Goal: Task Accomplishment & Management: Manage account settings

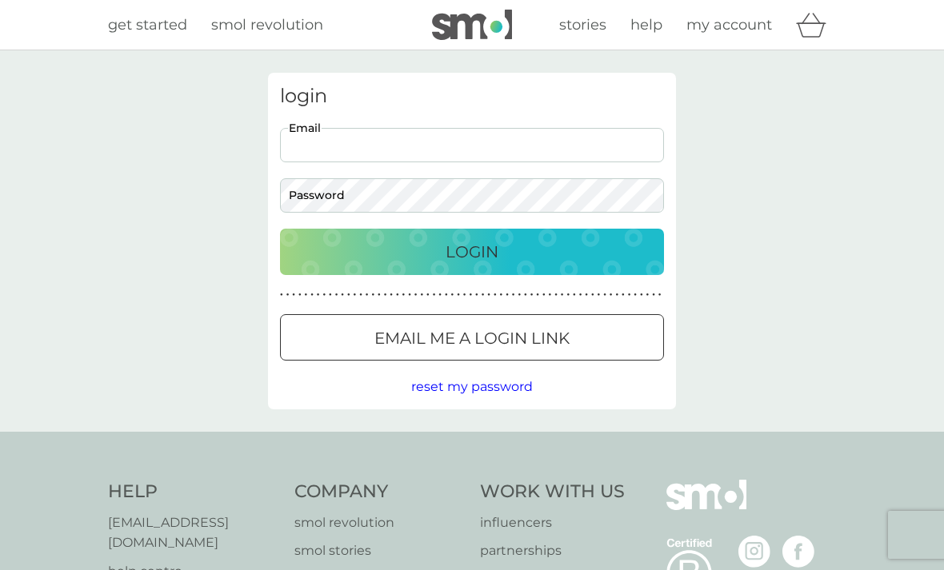
type input "kateia@virginmedia.com"
click at [472, 251] on button "Login" at bounding box center [472, 252] width 384 height 46
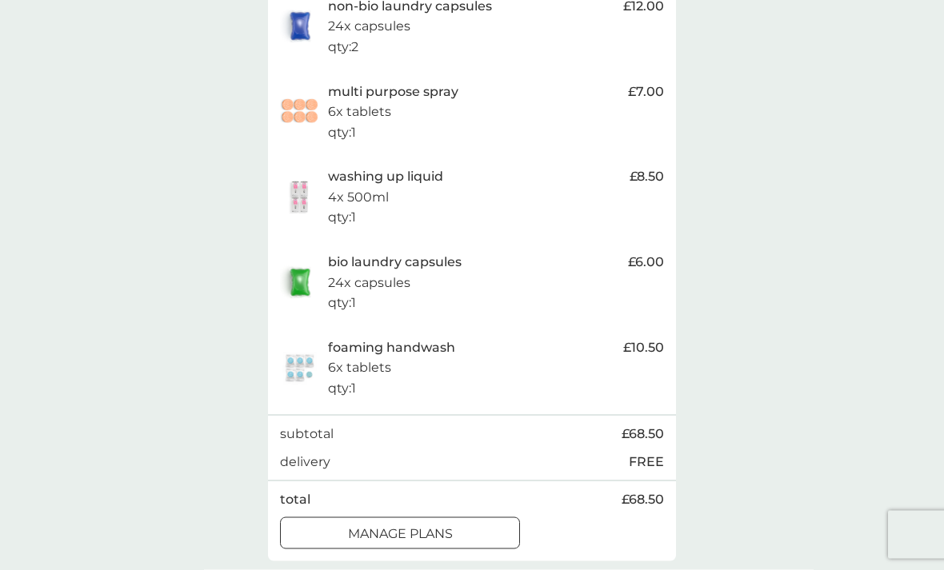
scroll to position [549, 0]
click at [417, 525] on div at bounding box center [400, 533] width 58 height 17
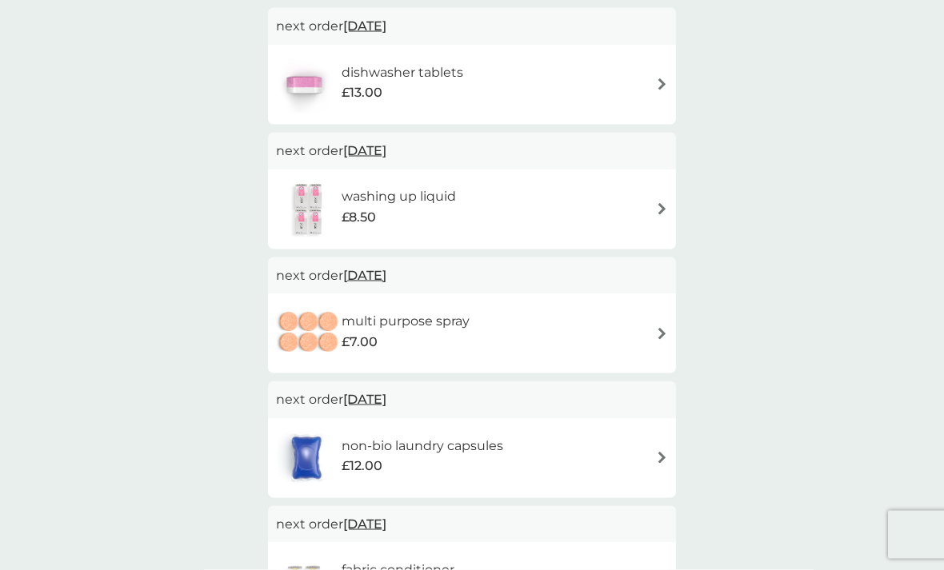
scroll to position [313, 0]
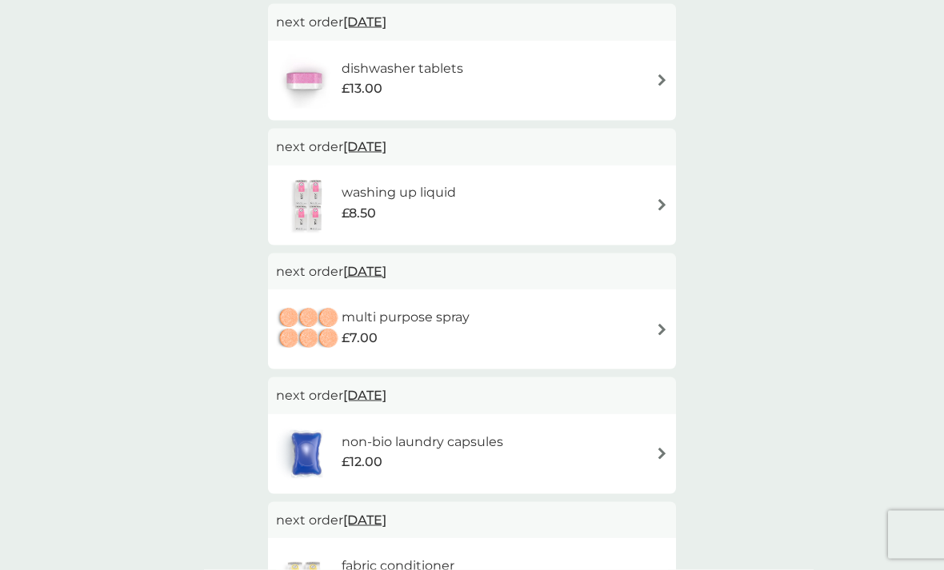
click at [374, 317] on h6 "multi purpose spray" at bounding box center [405, 317] width 128 height 21
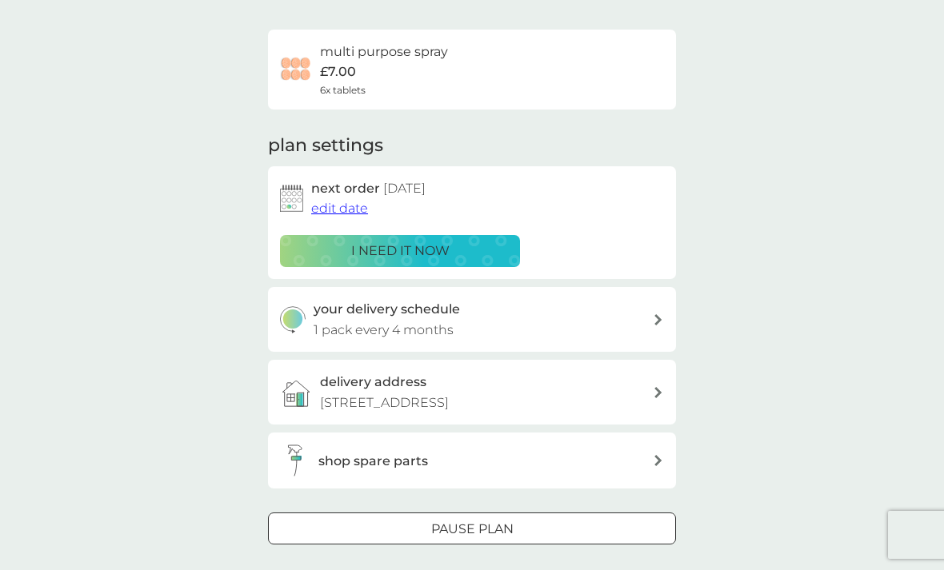
scroll to position [106, 0]
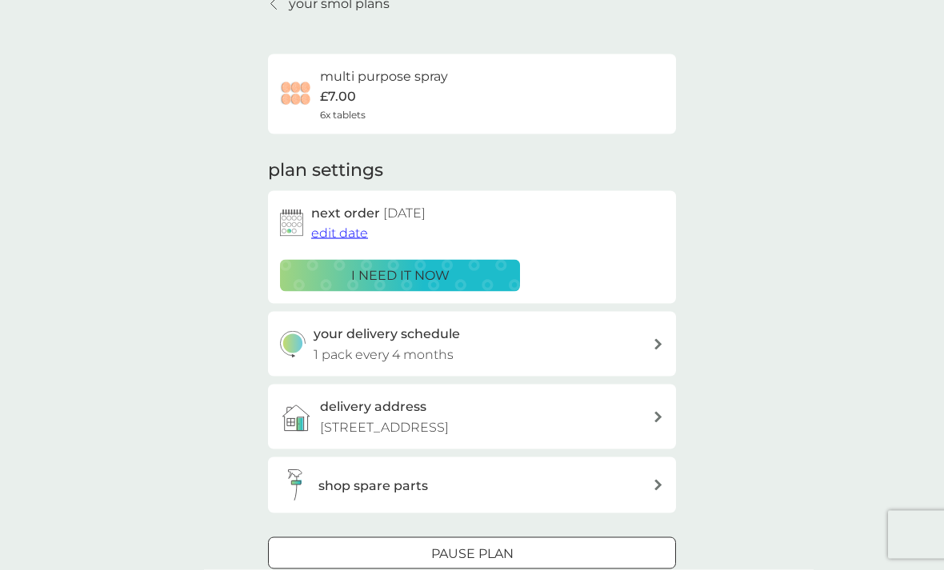
click at [334, 230] on span "edit date" at bounding box center [339, 232] width 57 height 15
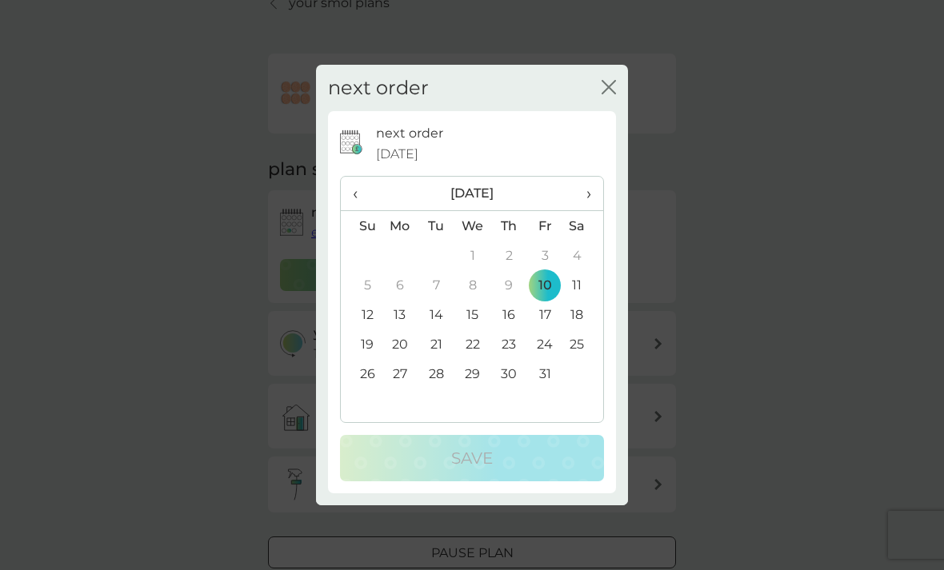
click at [581, 210] on span "›" at bounding box center [583, 194] width 16 height 34
click at [398, 329] on td "10" at bounding box center [399, 315] width 37 height 30
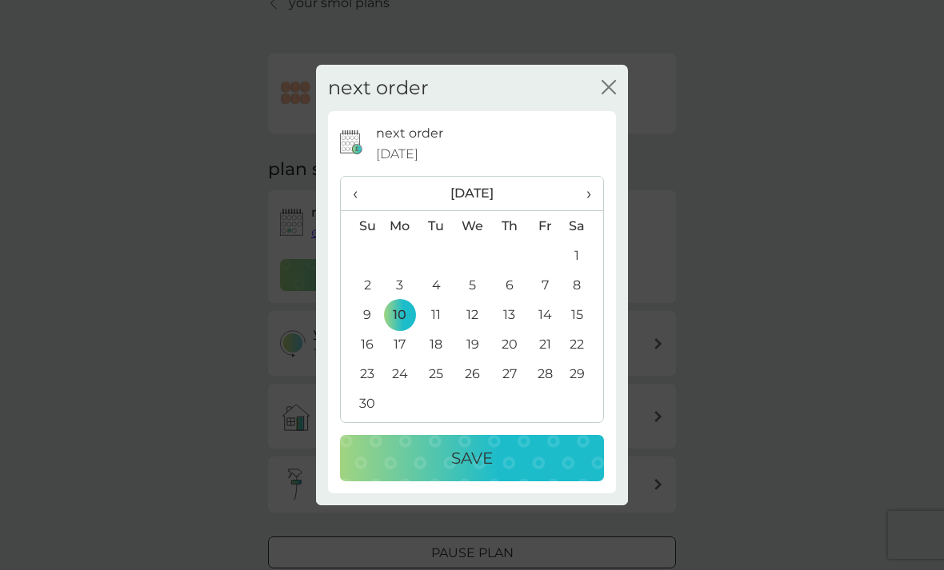
click at [482, 471] on p "Save" at bounding box center [472, 458] width 42 height 26
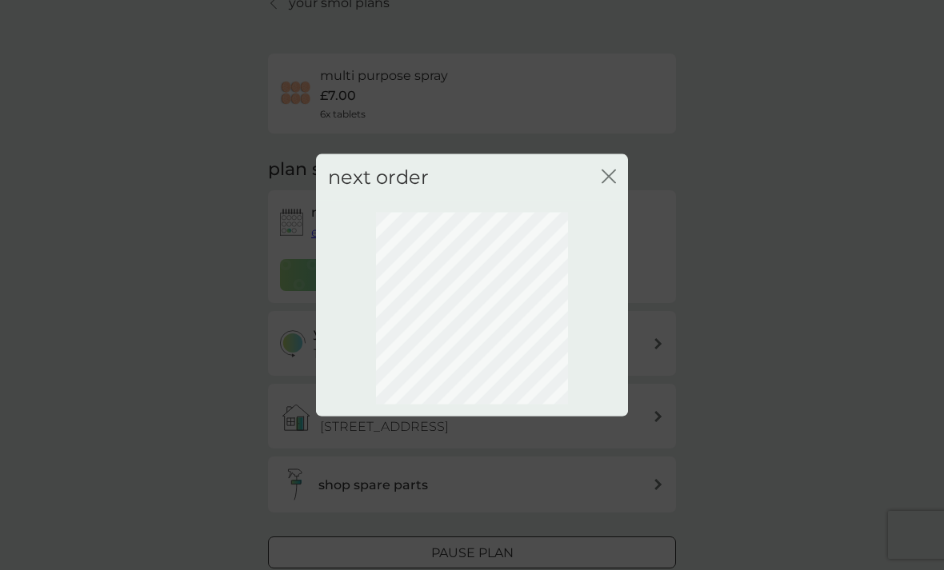
scroll to position [48, 0]
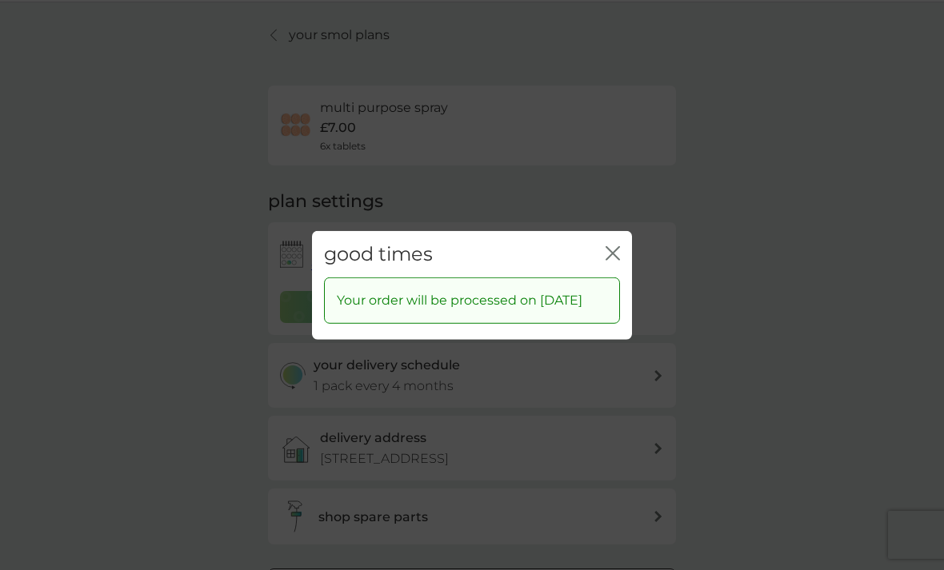
click at [606, 260] on icon "close" at bounding box center [612, 252] width 14 height 14
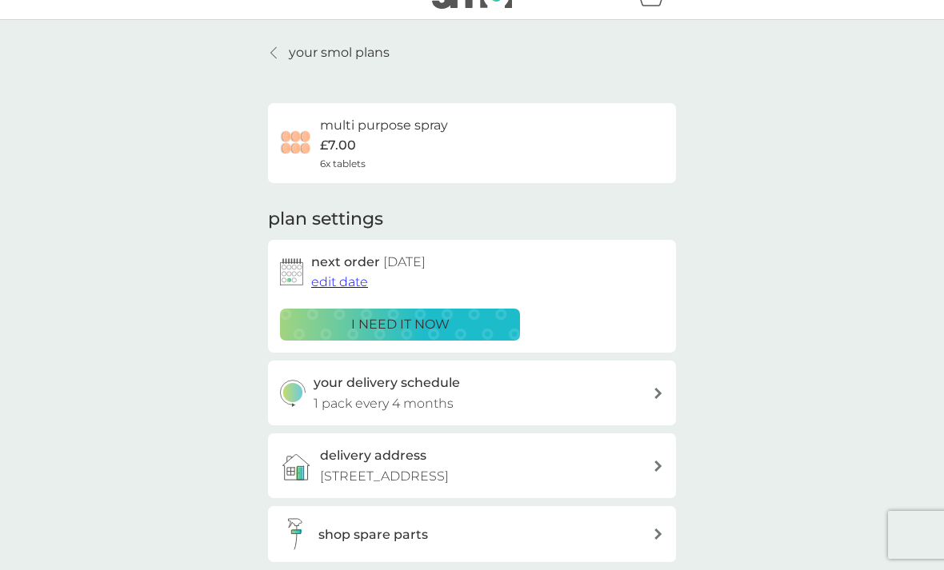
scroll to position [0, 0]
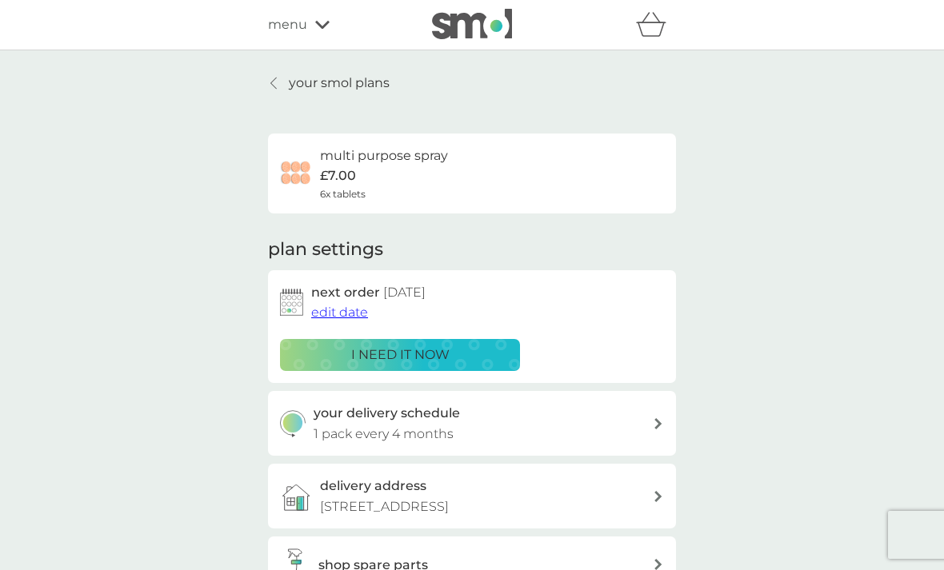
click at [327, 89] on p "your smol plans" at bounding box center [339, 83] width 101 height 21
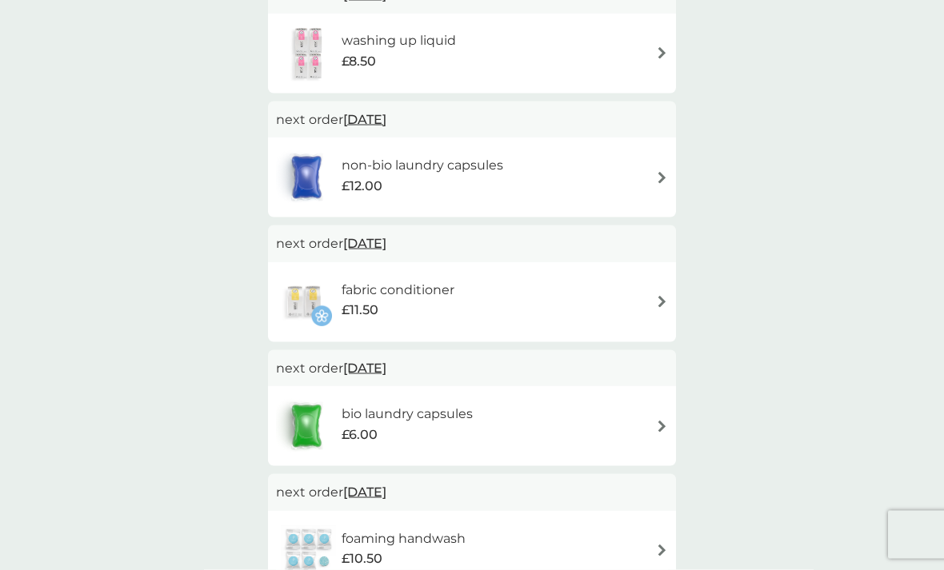
scroll to position [469, 0]
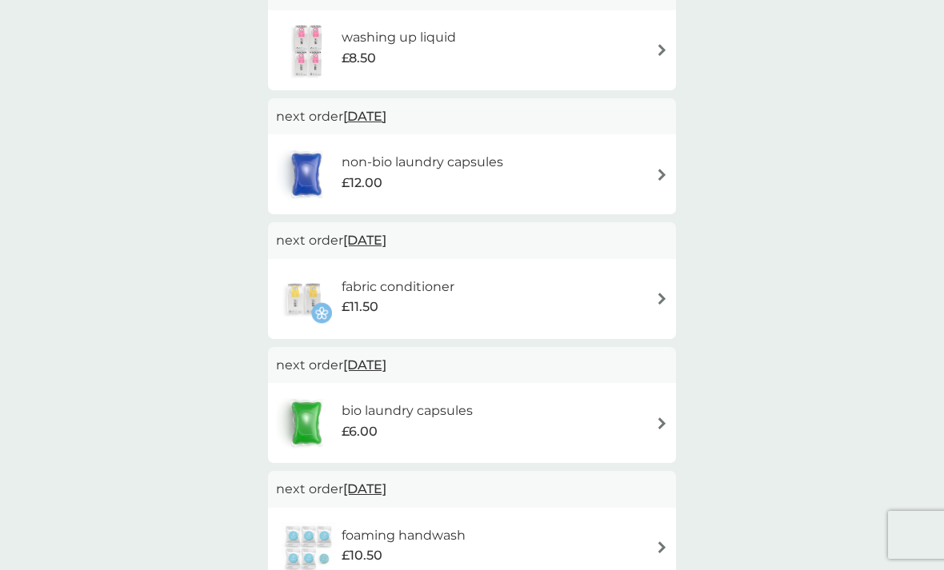
click at [375, 367] on span "10 Oct 2025" at bounding box center [364, 364] width 43 height 31
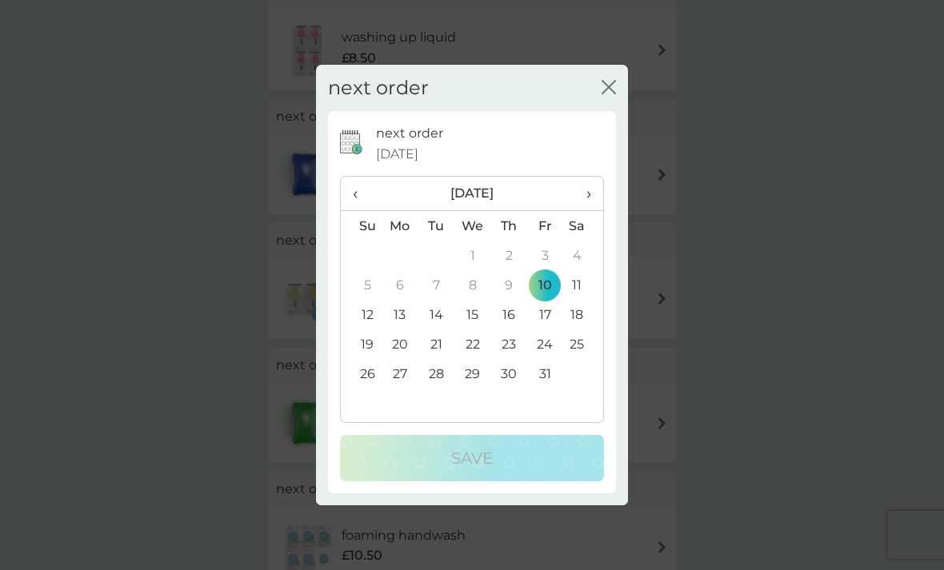
click at [590, 210] on span "›" at bounding box center [583, 194] width 16 height 34
click at [401, 329] on td "10" at bounding box center [399, 315] width 37 height 30
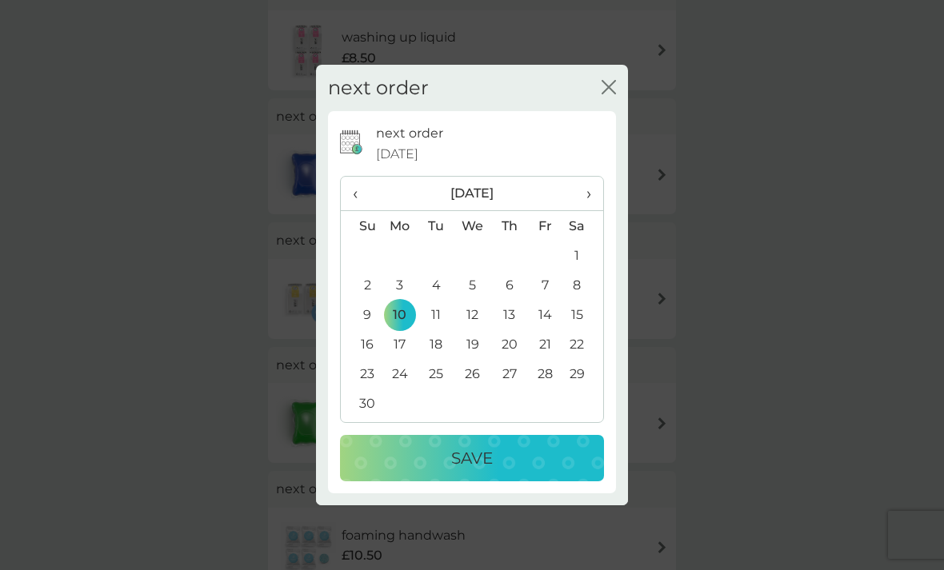
click at [478, 471] on p "Save" at bounding box center [472, 458] width 42 height 26
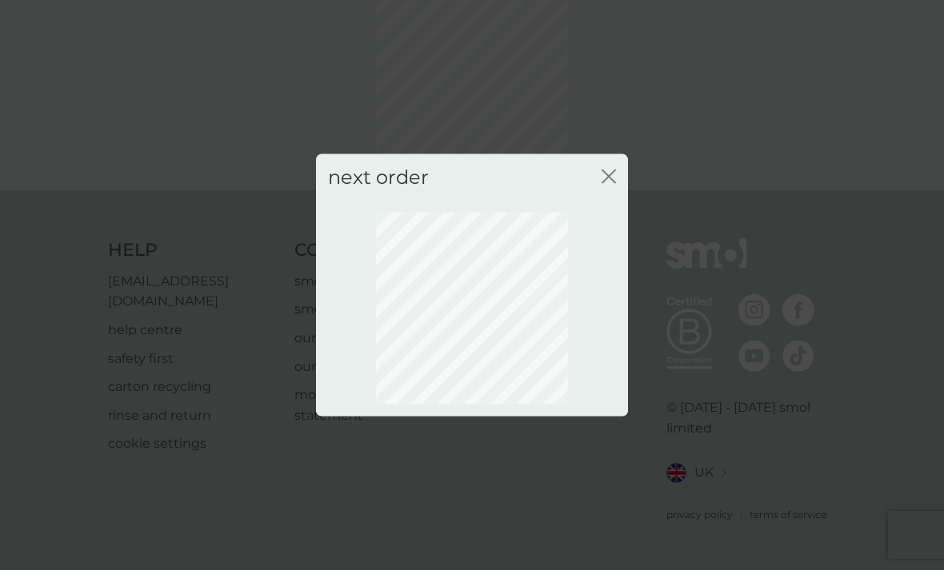
scroll to position [48, 0]
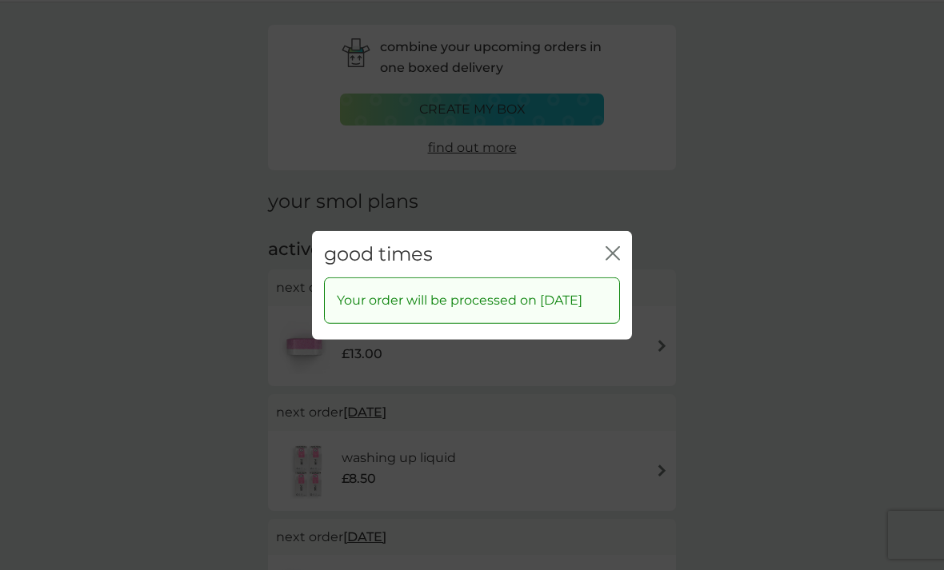
click at [607, 260] on icon "close" at bounding box center [612, 252] width 14 height 14
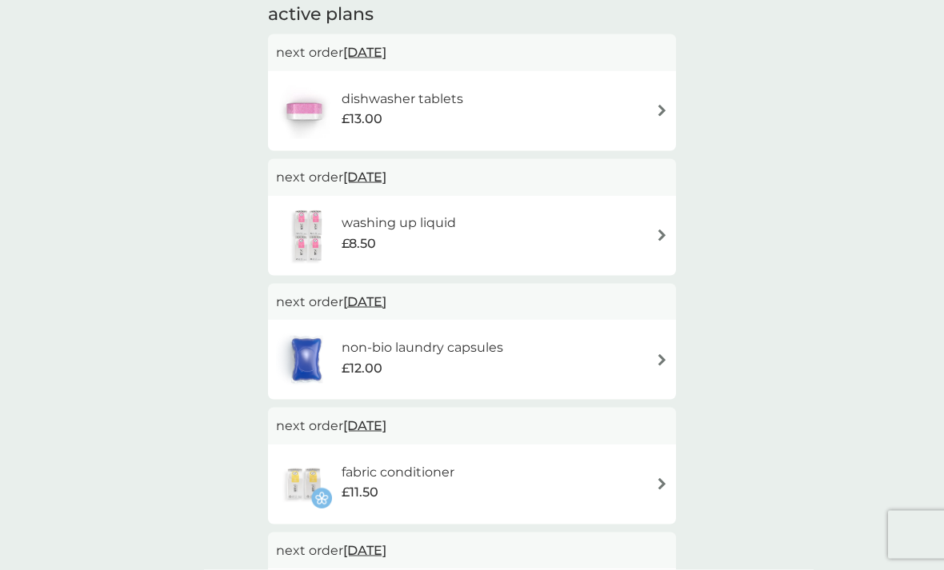
scroll to position [284, 0]
click at [381, 172] on span "10 Oct 2025" at bounding box center [364, 176] width 43 height 31
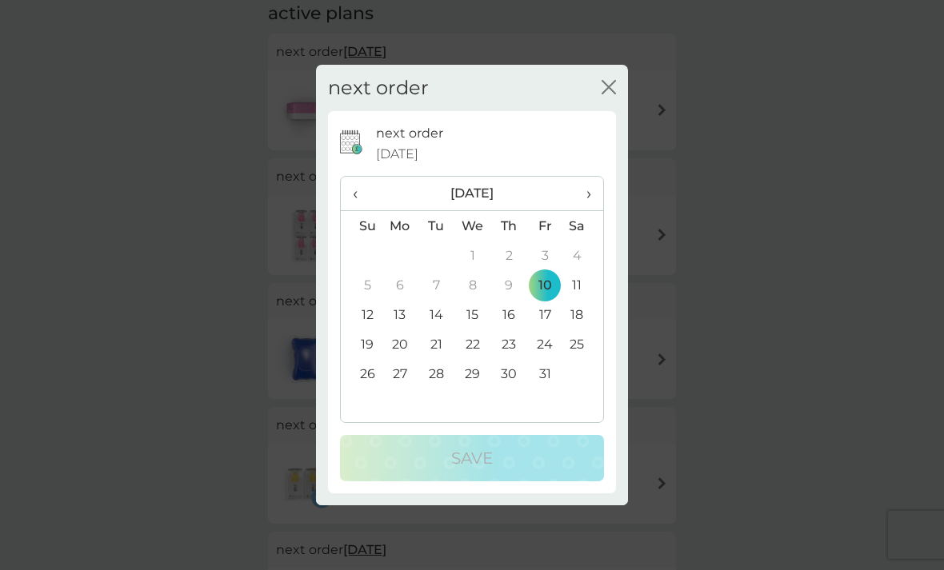
click at [604, 94] on icon "close" at bounding box center [608, 87] width 14 height 14
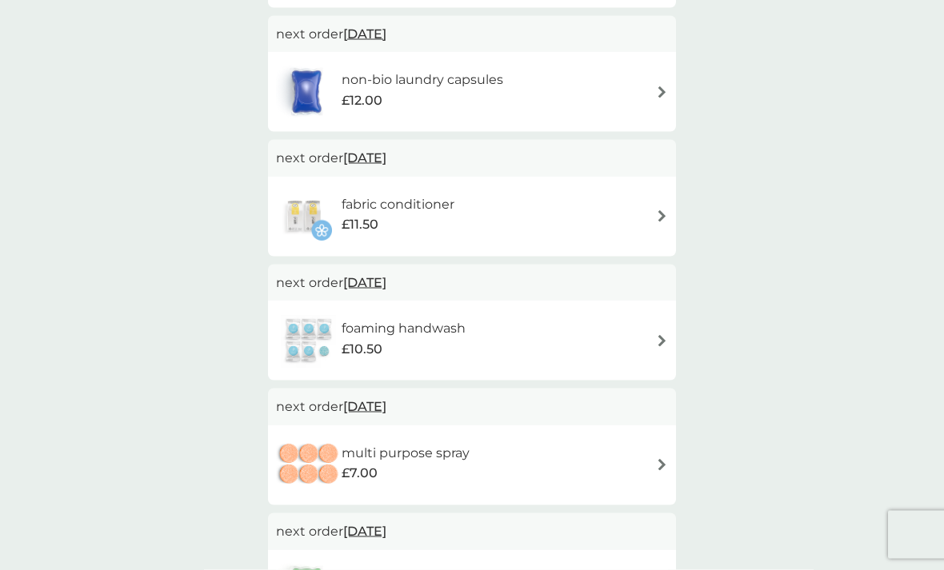
scroll to position [552, 0]
click at [374, 156] on span "10 Oct 2025" at bounding box center [364, 157] width 43 height 31
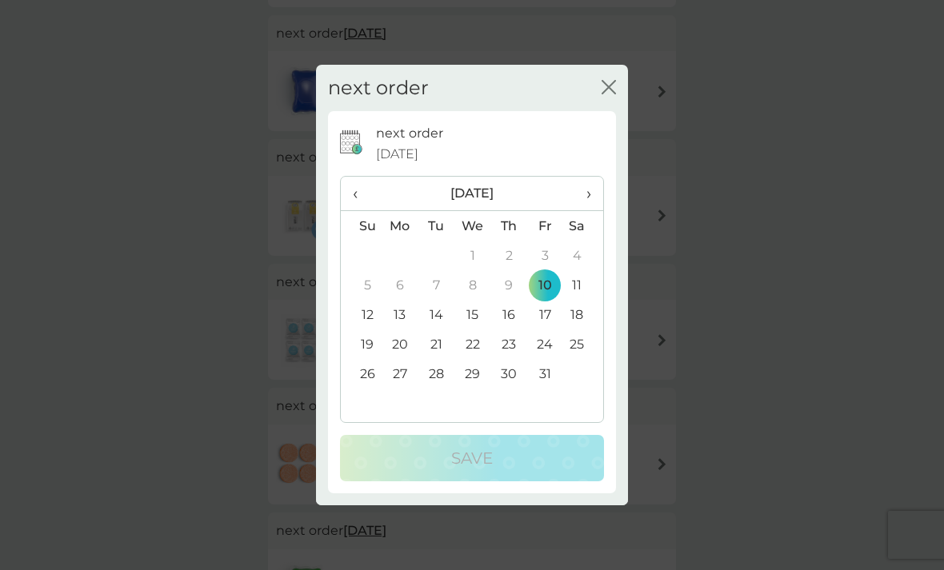
click at [585, 210] on span "›" at bounding box center [583, 194] width 16 height 34
click at [401, 329] on td "10" at bounding box center [399, 315] width 37 height 30
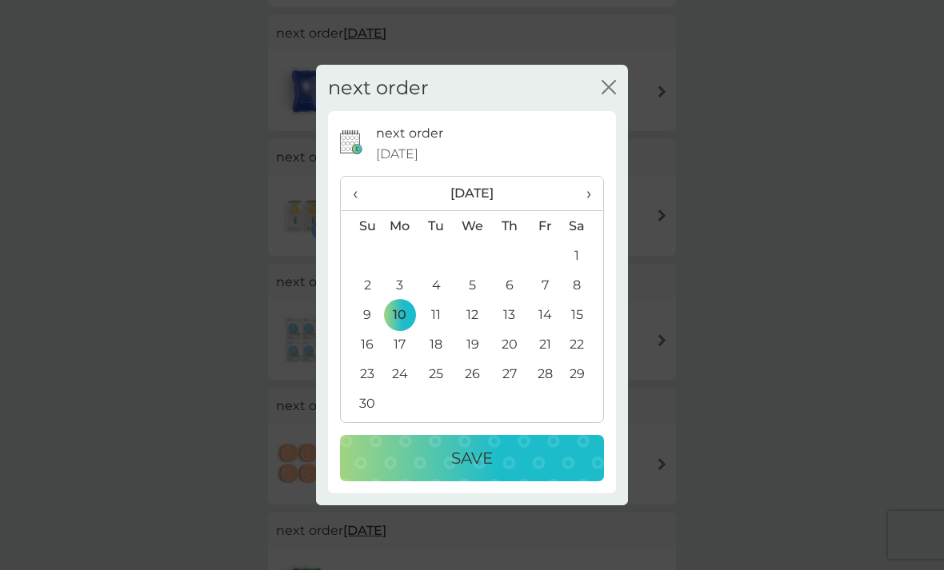
click at [480, 471] on p "Save" at bounding box center [472, 458] width 42 height 26
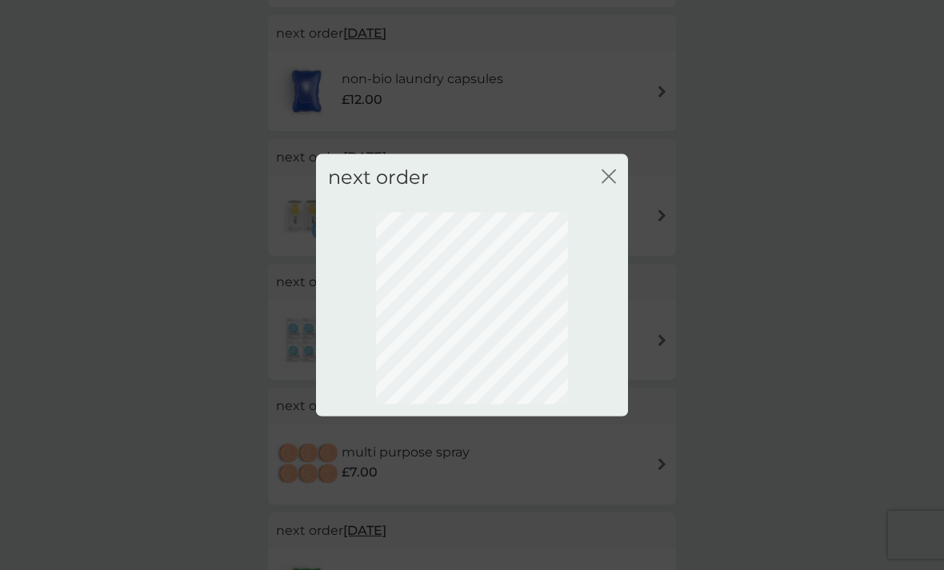
scroll to position [48, 0]
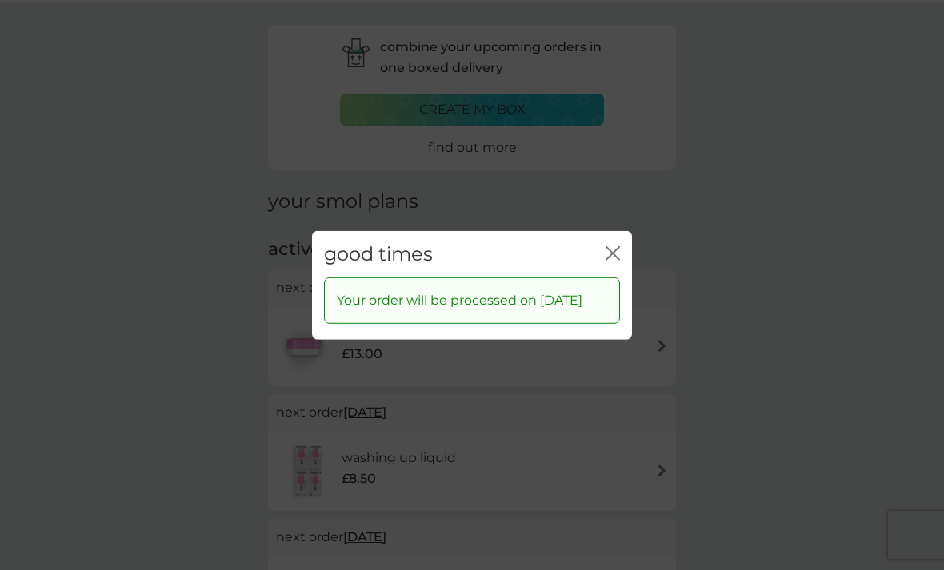
click at [613, 260] on icon "close" at bounding box center [612, 252] width 14 height 14
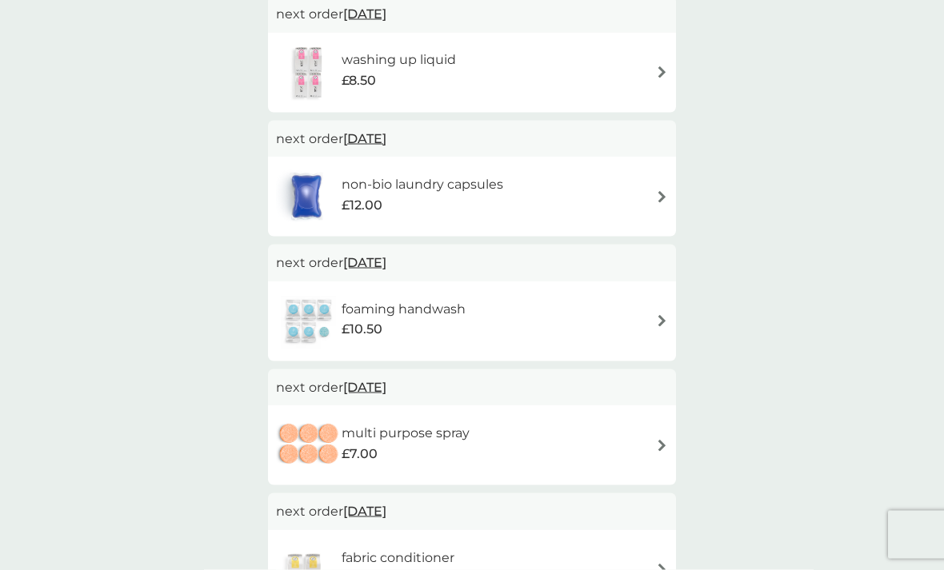
scroll to position [447, 0]
click at [381, 258] on span "10 Oct 2025" at bounding box center [364, 261] width 43 height 31
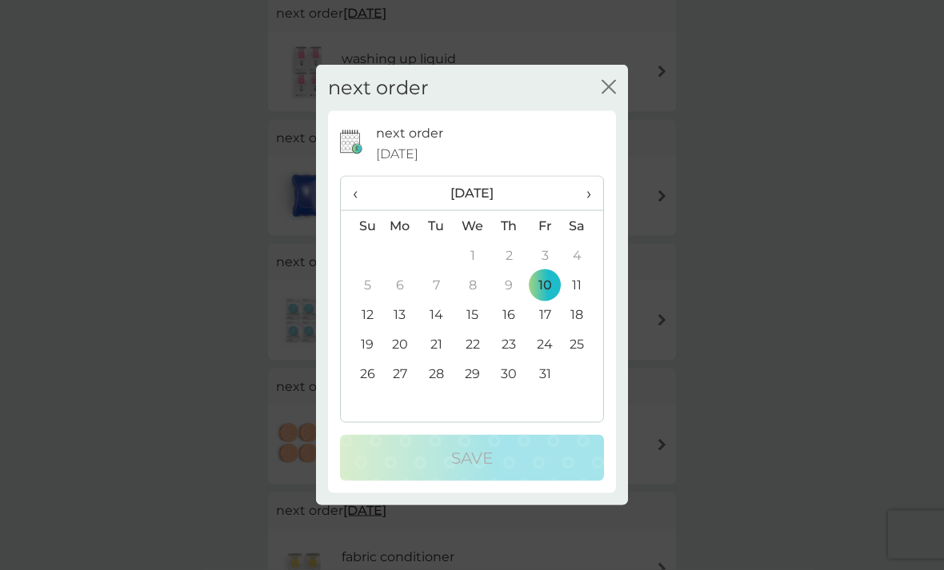
scroll to position [448, 0]
click at [585, 210] on span "›" at bounding box center [583, 194] width 16 height 34
click at [403, 329] on td "10" at bounding box center [399, 315] width 37 height 30
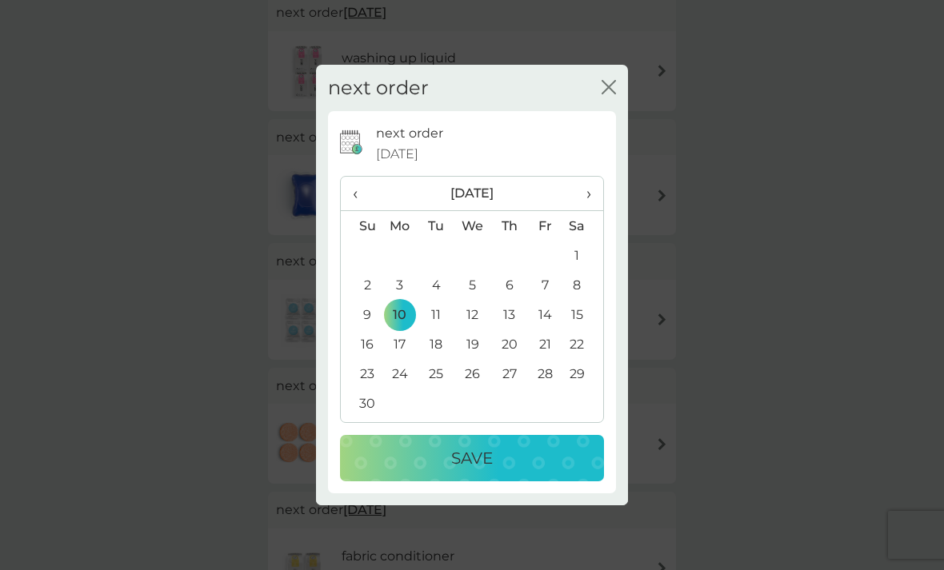
click at [473, 471] on p "Save" at bounding box center [472, 458] width 42 height 26
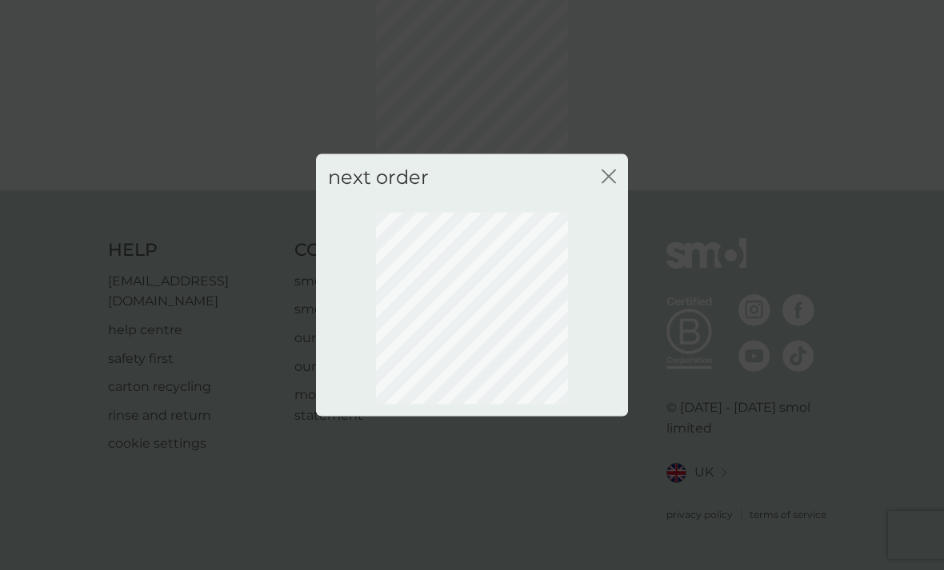
scroll to position [48, 0]
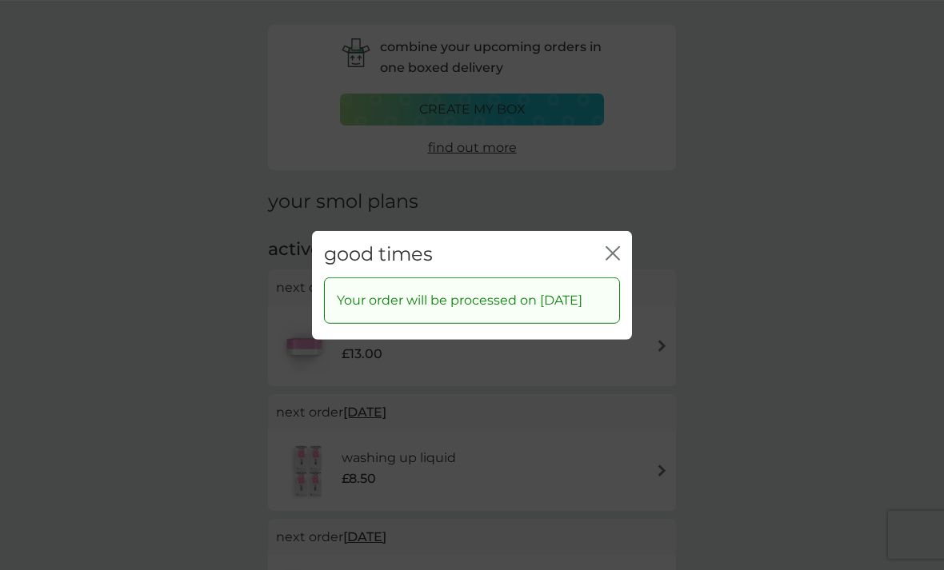
click at [611, 260] on icon "close" at bounding box center [612, 252] width 14 height 14
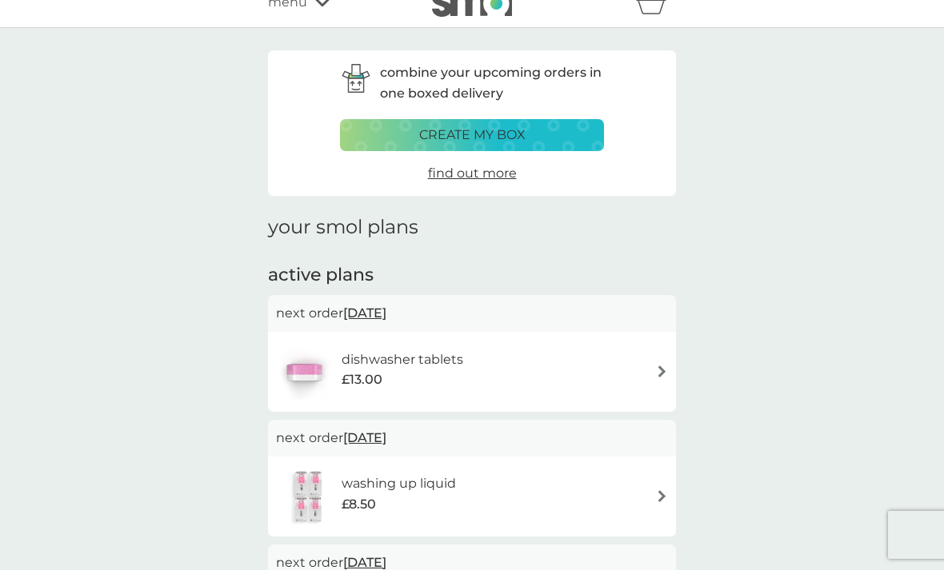
scroll to position [0, 0]
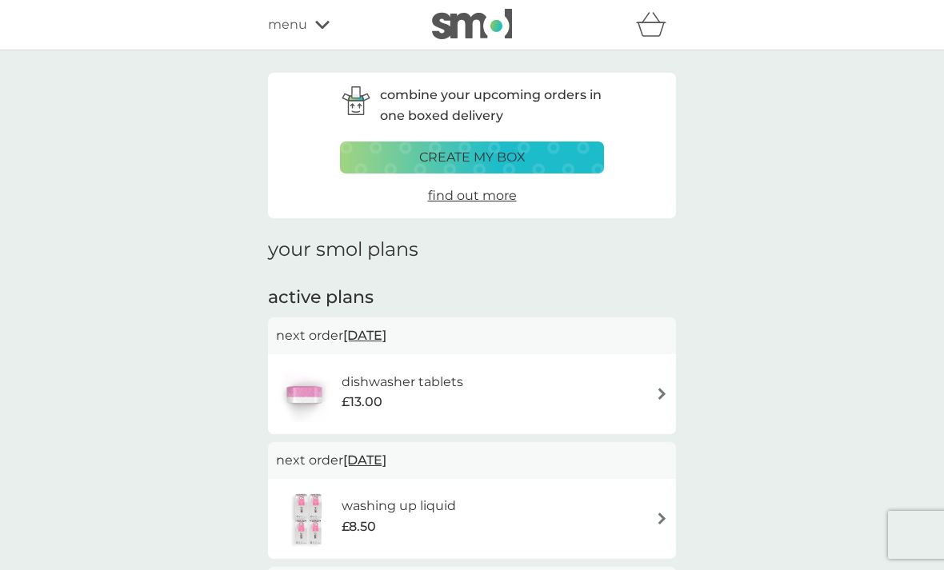
click at [283, 22] on span "menu" at bounding box center [287, 24] width 39 height 21
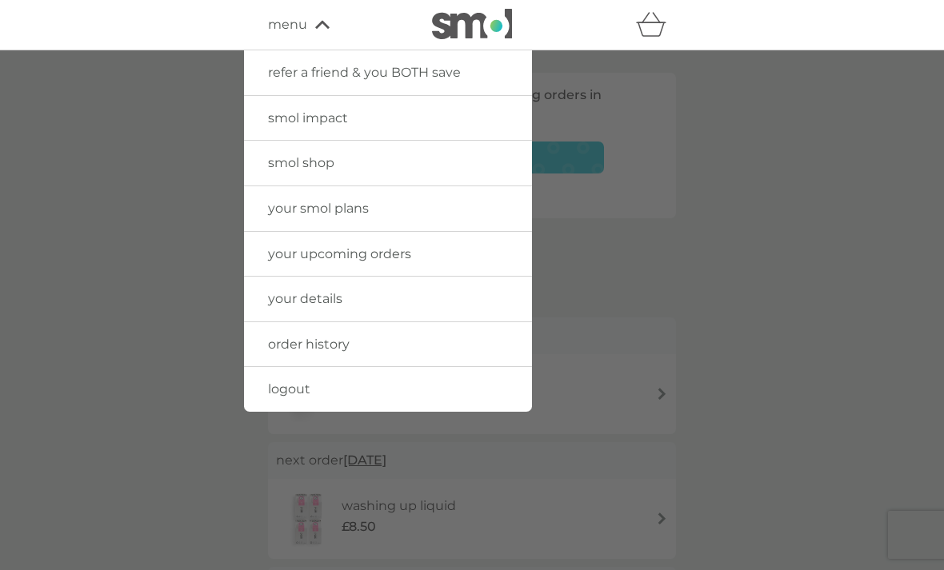
click at [354, 213] on span "your smol plans" at bounding box center [318, 208] width 101 height 15
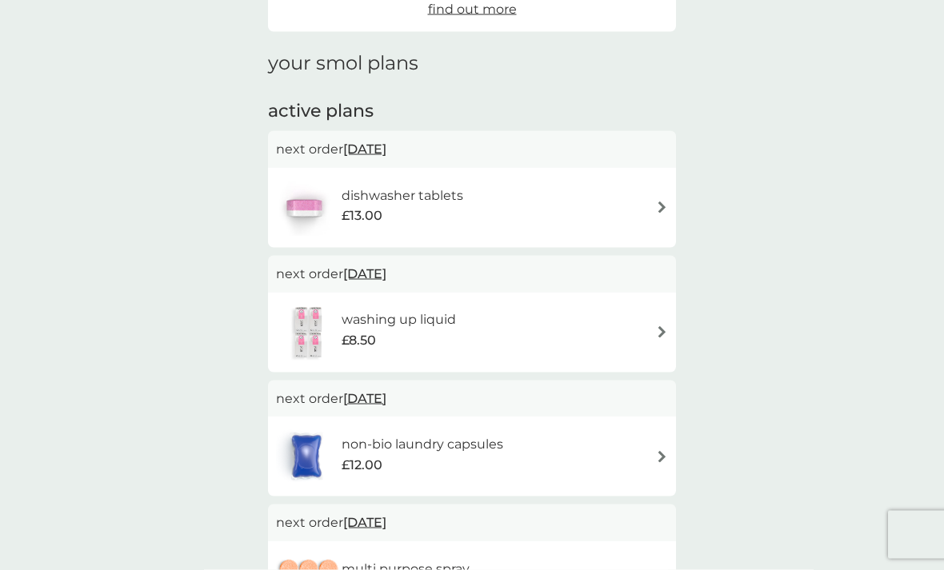
scroll to position [187, 0]
click at [656, 325] on img at bounding box center [662, 331] width 12 height 12
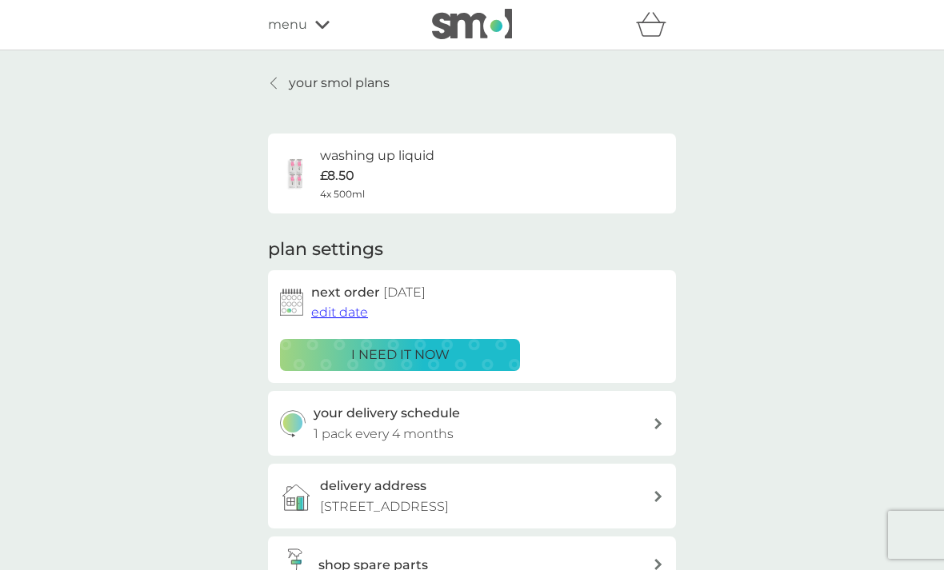
click at [292, 29] on span "menu" at bounding box center [287, 24] width 39 height 21
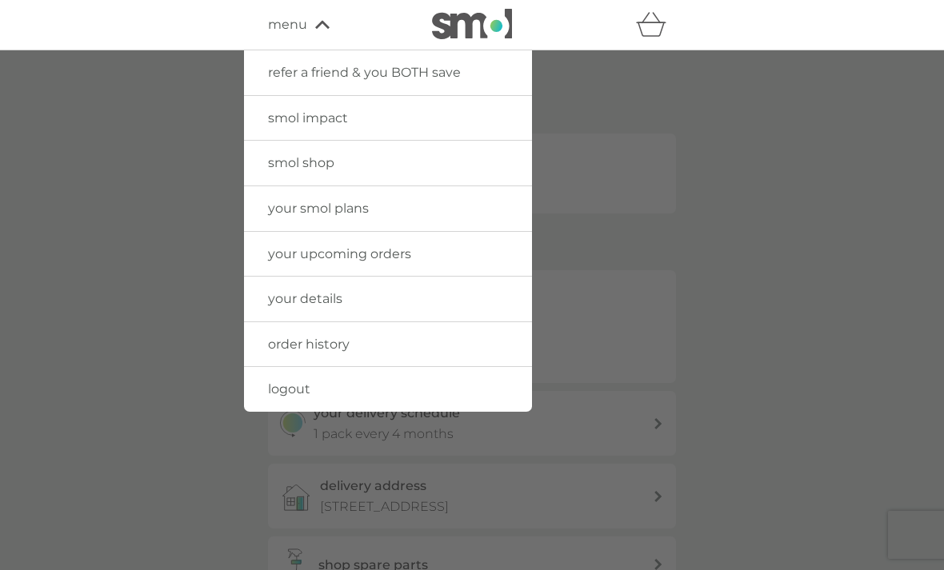
click at [338, 165] on link "smol shop" at bounding box center [388, 163] width 288 height 45
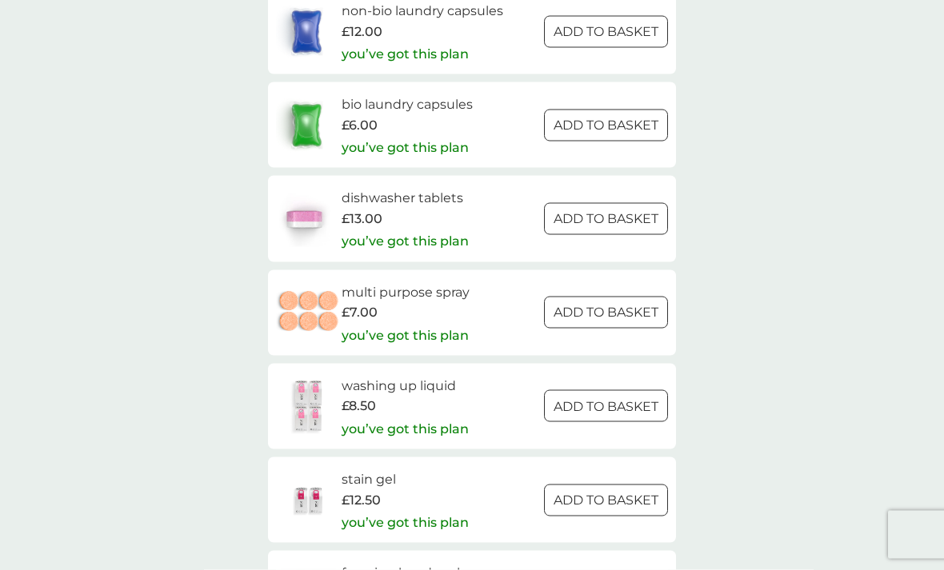
scroll to position [2237, 0]
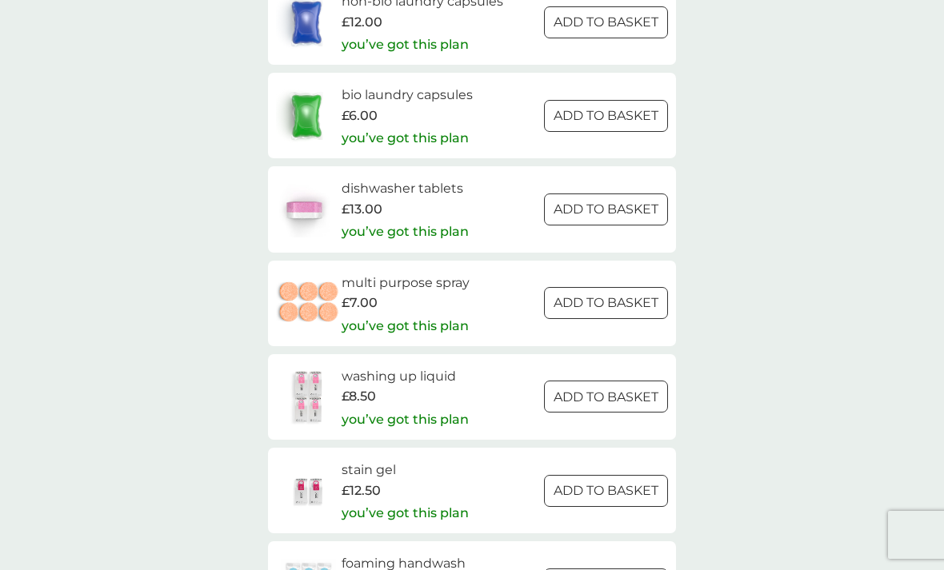
click at [399, 366] on h6 "washing up liquid" at bounding box center [404, 376] width 127 height 21
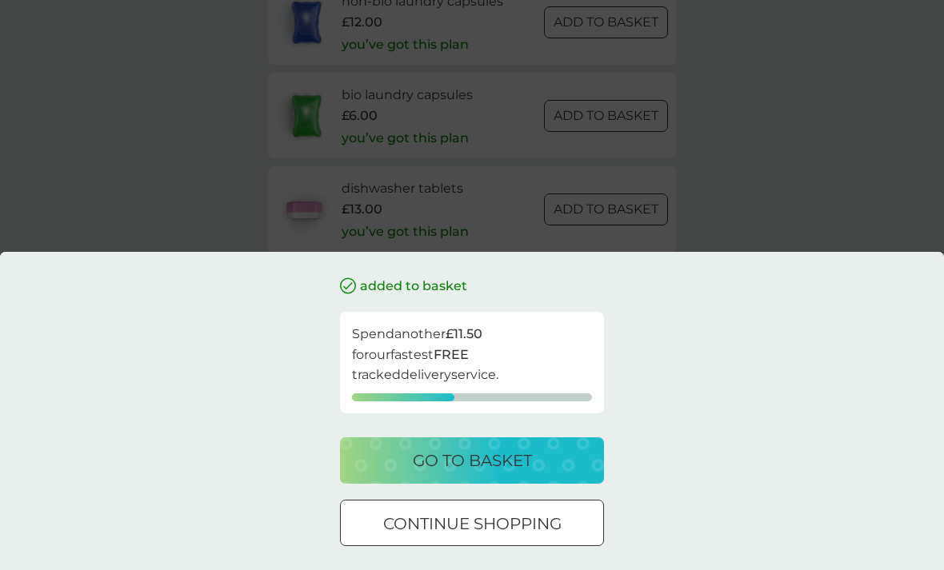
click at [473, 473] on p "go to basket" at bounding box center [472, 461] width 119 height 26
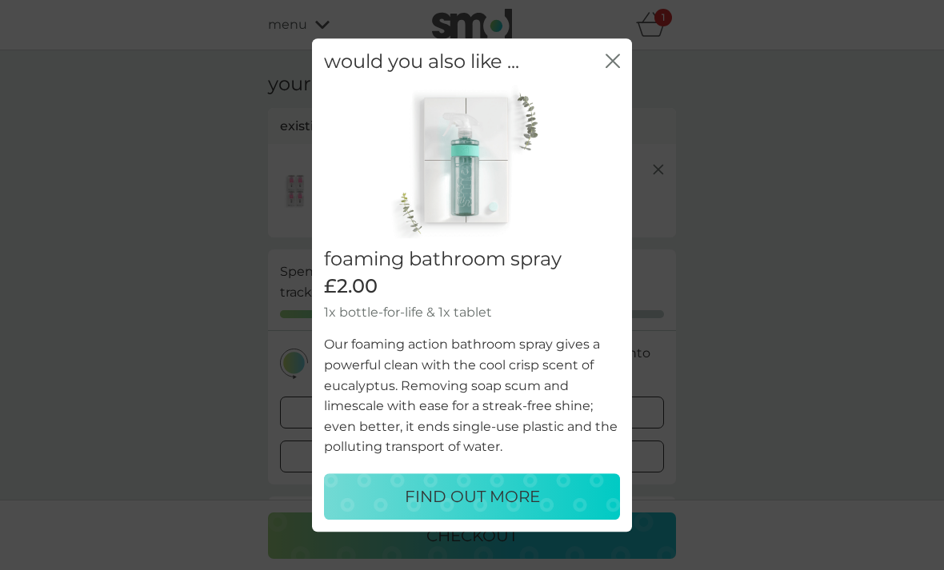
click at [605, 68] on icon "close" at bounding box center [612, 61] width 14 height 14
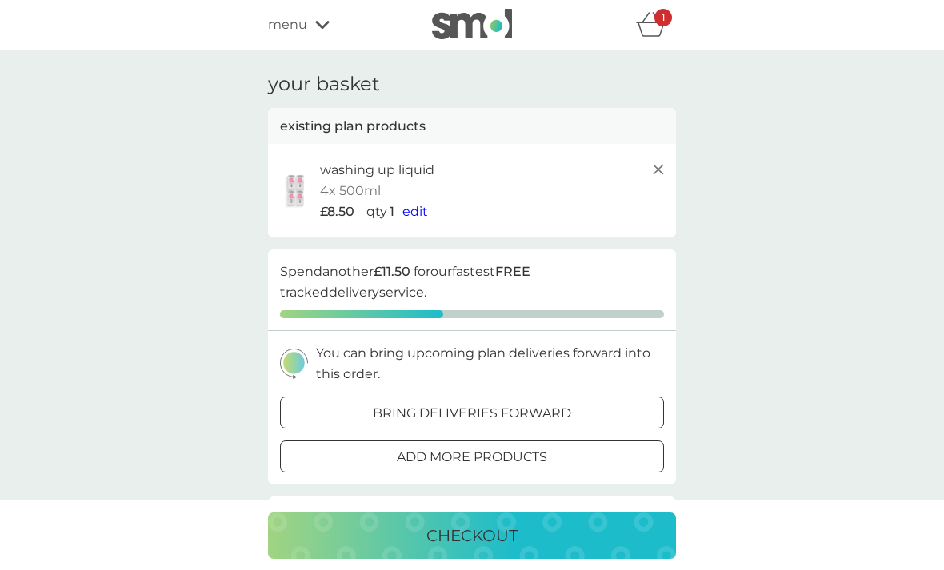
click at [652, 166] on icon at bounding box center [657, 169] width 19 height 19
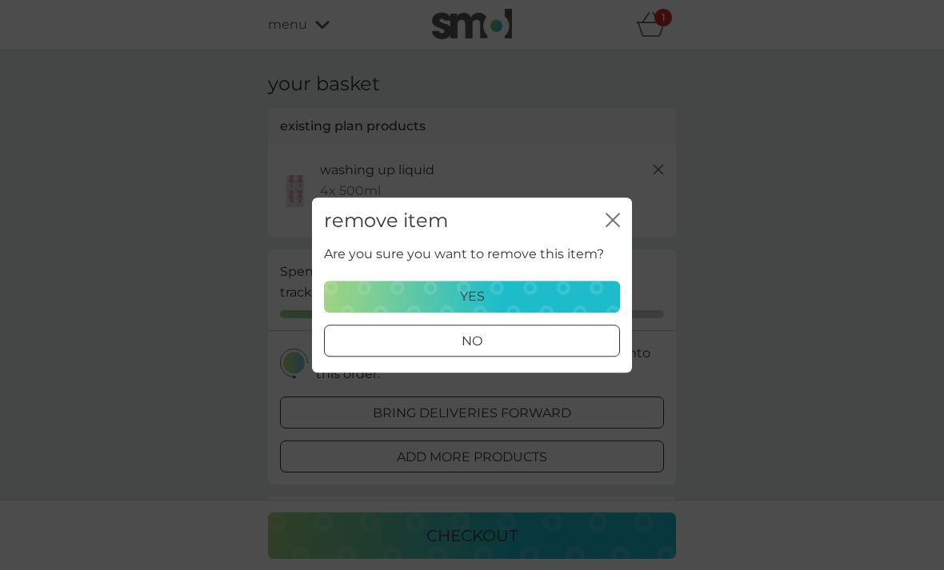
click at [491, 295] on div "yes" at bounding box center [471, 296] width 275 height 21
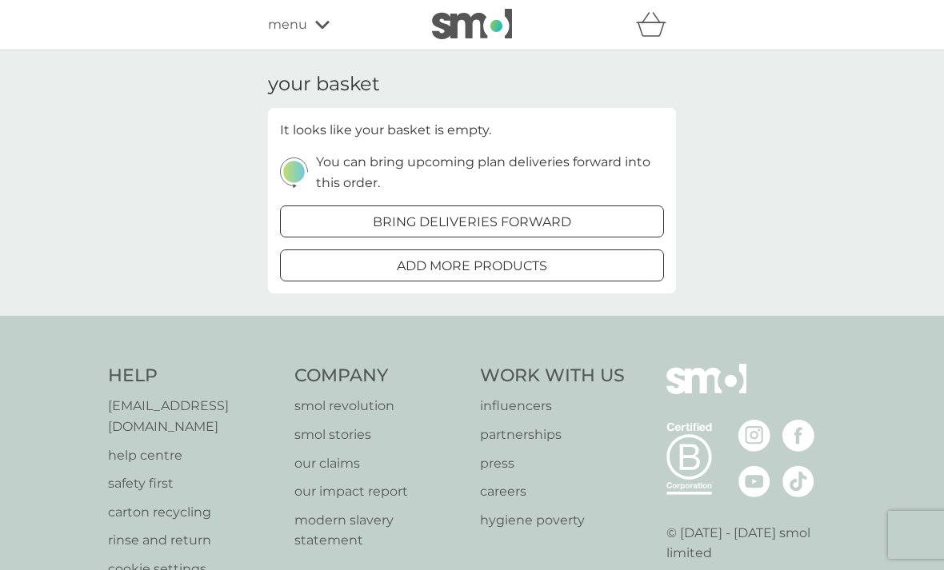
click at [293, 28] on span "menu" at bounding box center [287, 24] width 39 height 21
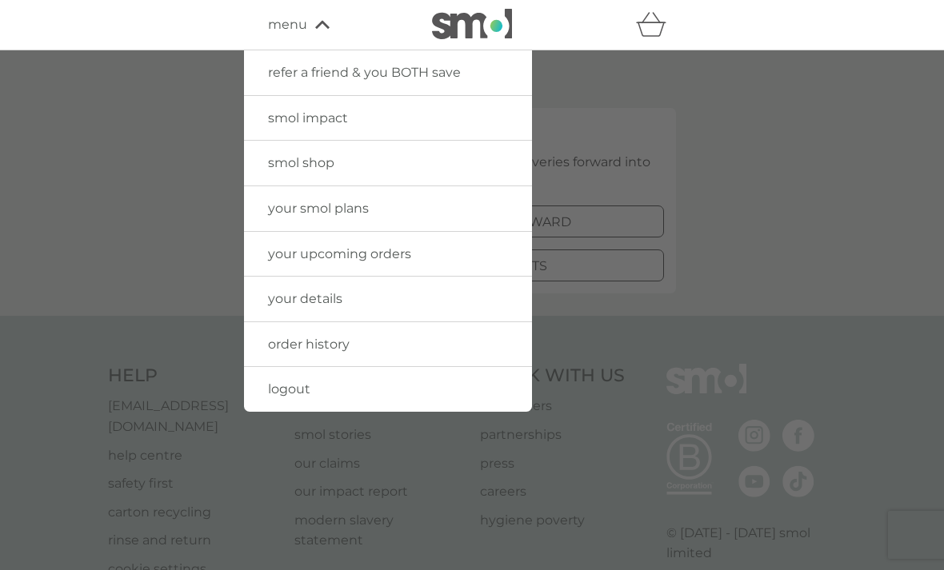
click at [400, 253] on span "your upcoming orders" at bounding box center [339, 253] width 143 height 15
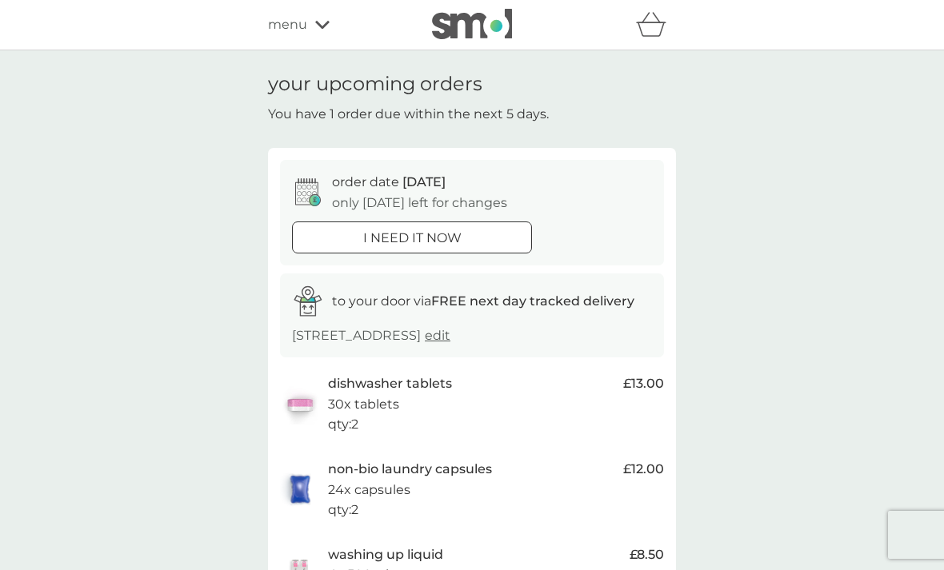
click at [293, 31] on span "menu" at bounding box center [287, 24] width 39 height 21
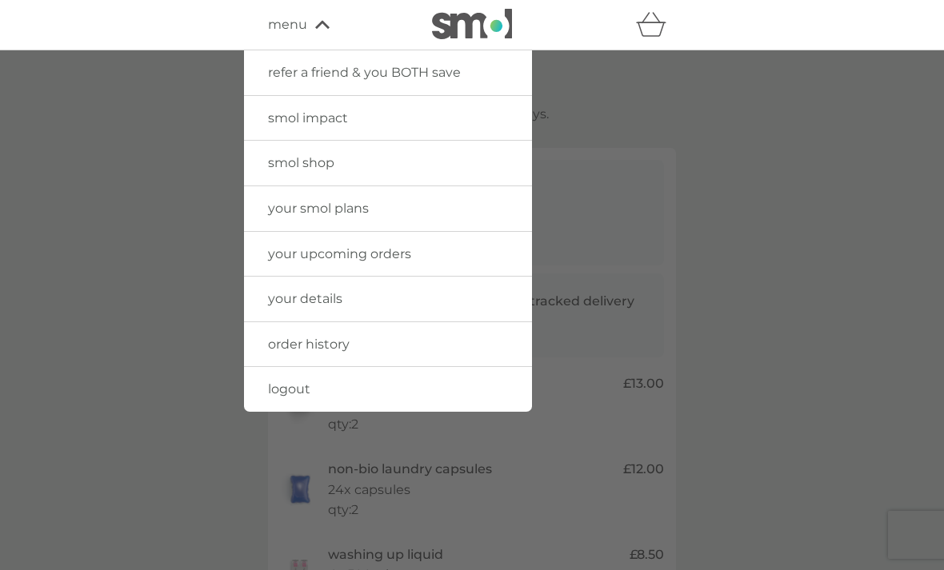
click at [310, 161] on span "smol shop" at bounding box center [301, 162] width 66 height 15
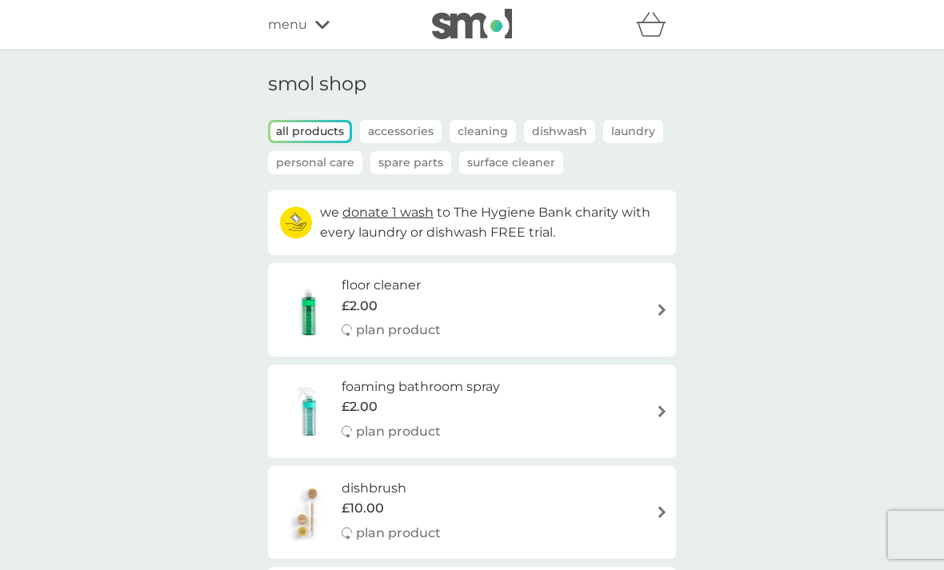
click at [293, 130] on p "all products" at bounding box center [309, 131] width 79 height 18
click at [621, 123] on p "Laundry" at bounding box center [633, 131] width 60 height 23
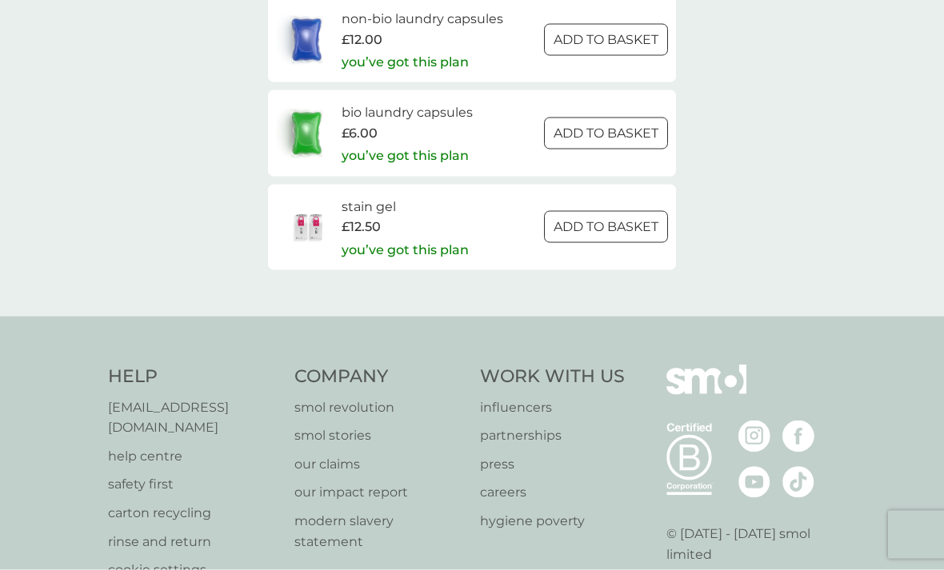
scroll to position [942, 0]
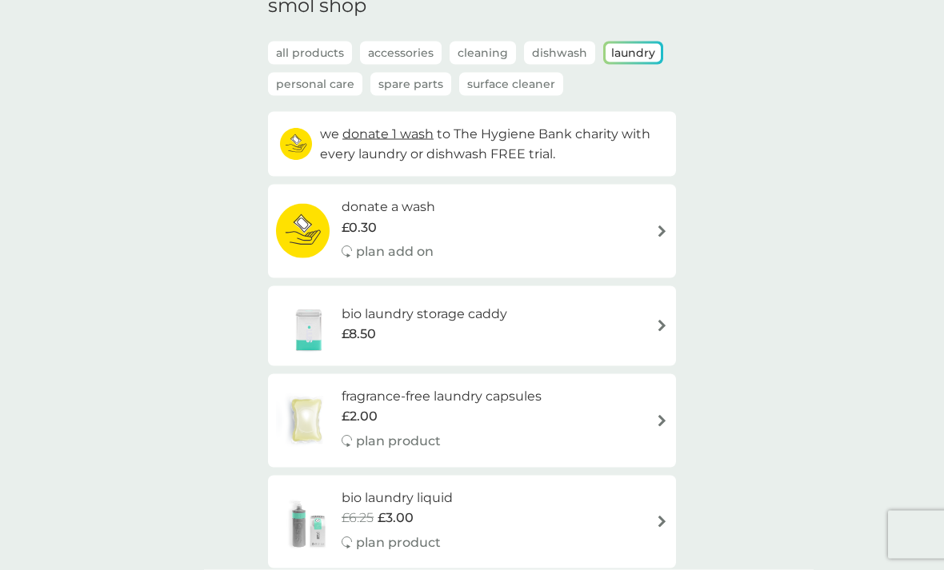
scroll to position [0, 0]
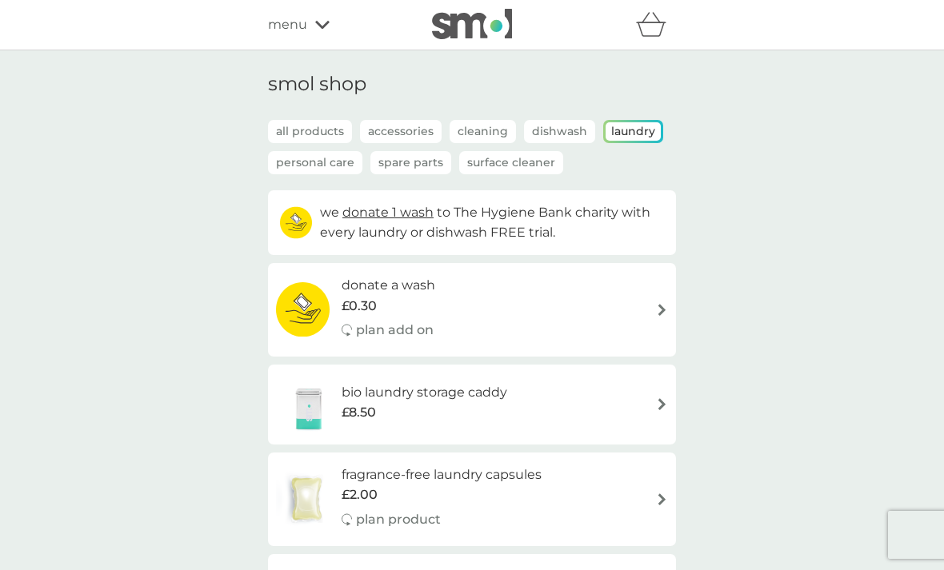
click at [297, 33] on span "menu" at bounding box center [287, 24] width 39 height 21
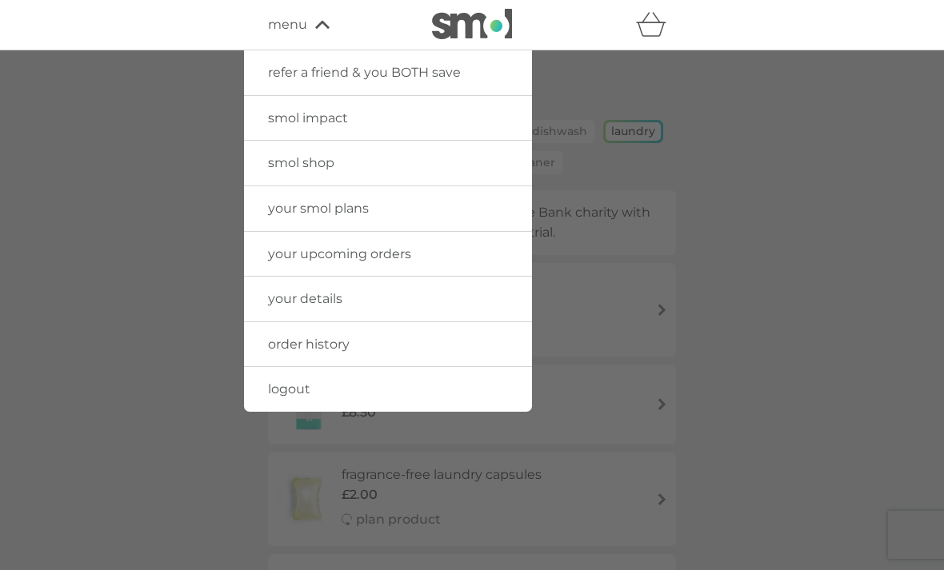
click at [377, 253] on span "your upcoming orders" at bounding box center [339, 253] width 143 height 15
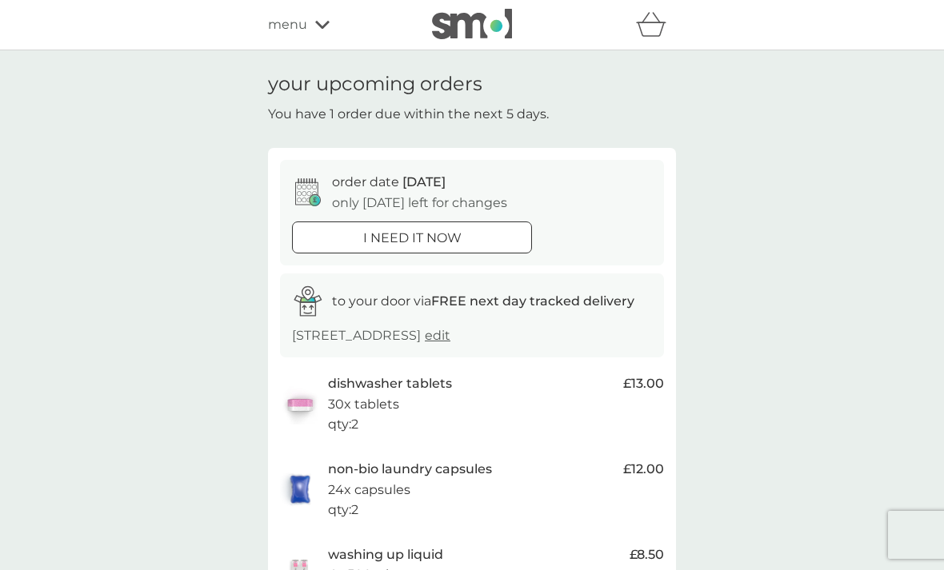
click at [280, 34] on span "menu" at bounding box center [287, 24] width 39 height 21
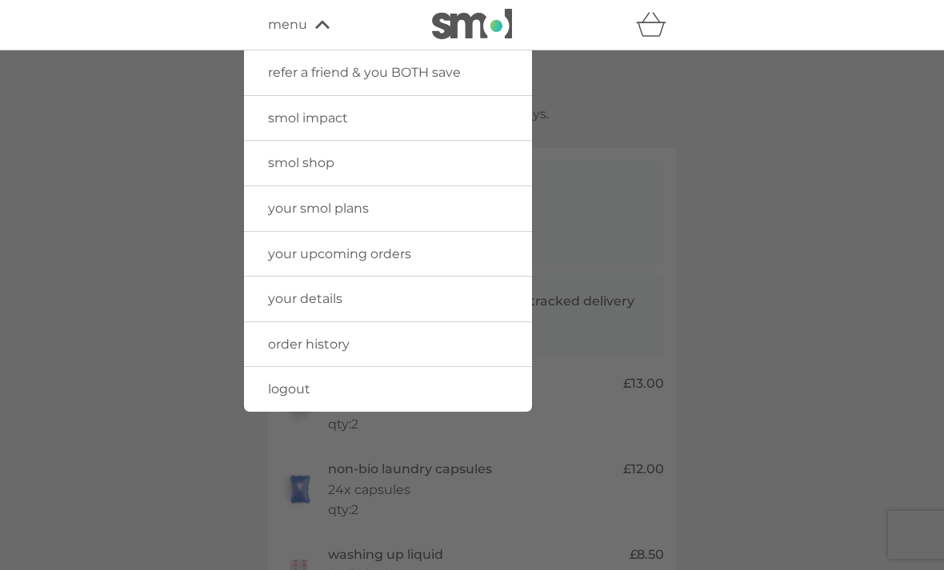
click at [296, 385] on span "logout" at bounding box center [289, 388] width 42 height 15
